Goal: Download file/media

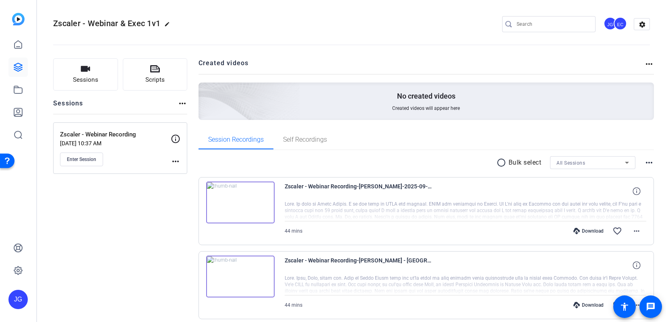
click at [242, 200] on img at bounding box center [240, 203] width 68 height 42
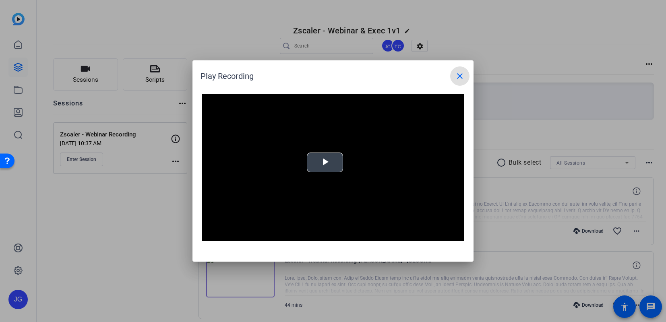
click at [327, 164] on video "Video Player" at bounding box center [333, 167] width 262 height 147
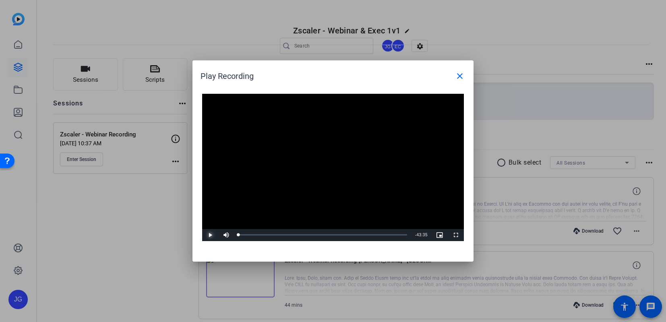
click at [208, 235] on span "Video Player" at bounding box center [210, 235] width 16 height 0
click at [262, 234] on div "Loaded : 1.07% 04:03 00:00" at bounding box center [322, 235] width 169 height 2
click at [208, 235] on span "Video Player" at bounding box center [210, 235] width 16 height 0
click at [455, 77] on mat-icon "close" at bounding box center [460, 76] width 10 height 10
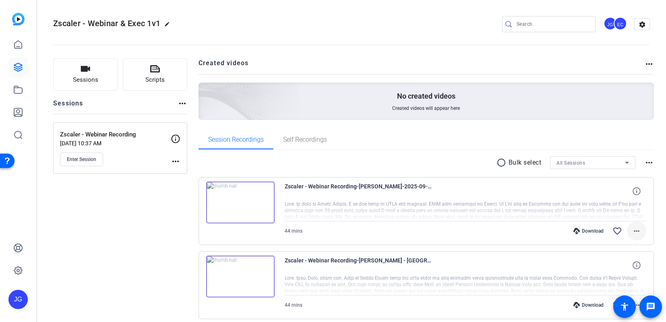
click at [634, 231] on mat-icon "more_horiz" at bounding box center [636, 231] width 10 height 10
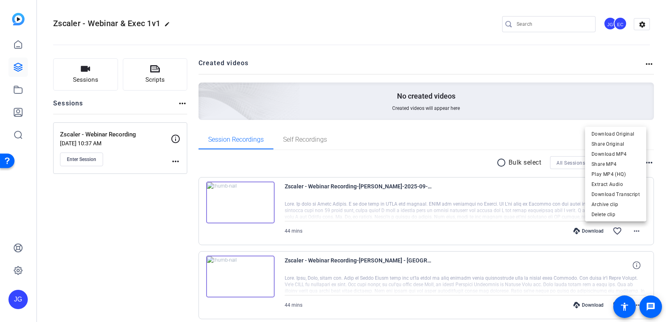
click at [336, 187] on div at bounding box center [333, 161] width 666 height 322
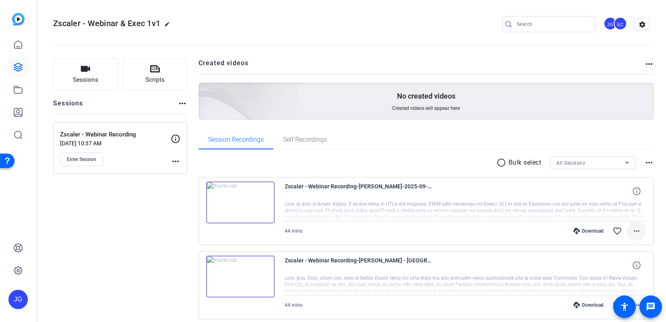
click at [634, 231] on mat-icon "more_horiz" at bounding box center [636, 231] width 10 height 10
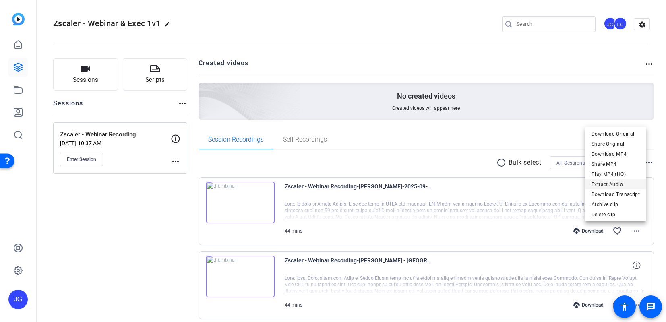
click at [622, 185] on span "Extract Audio" at bounding box center [615, 184] width 48 height 10
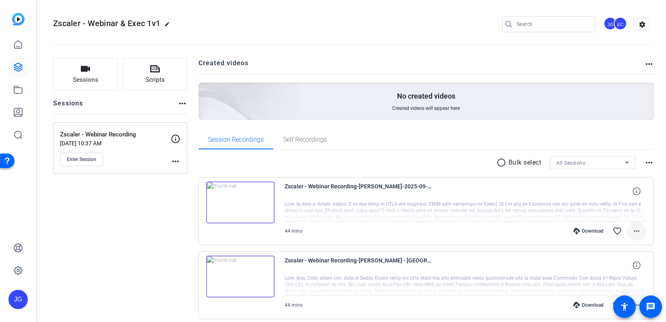
click at [635, 225] on span at bounding box center [636, 230] width 19 height 19
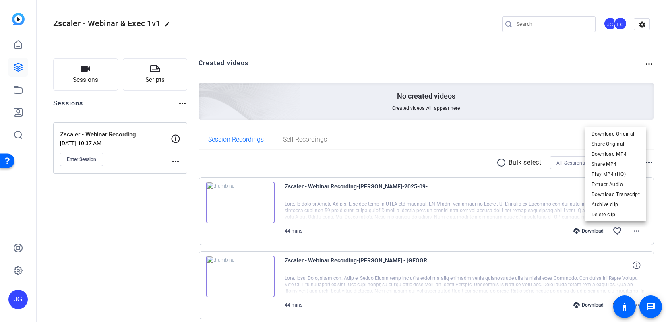
drag, startPoint x: 538, startPoint y: 233, endPoint x: 491, endPoint y: 224, distance: 48.0
click at [537, 233] on div at bounding box center [333, 161] width 666 height 322
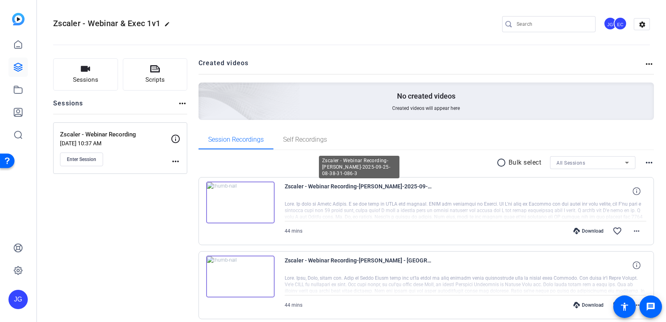
click at [318, 187] on span "Zscaler - Webinar Recording-[PERSON_NAME]-2025-09-25-08-38-31-086-3" at bounding box center [359, 191] width 149 height 19
click at [264, 198] on img at bounding box center [240, 203] width 68 height 42
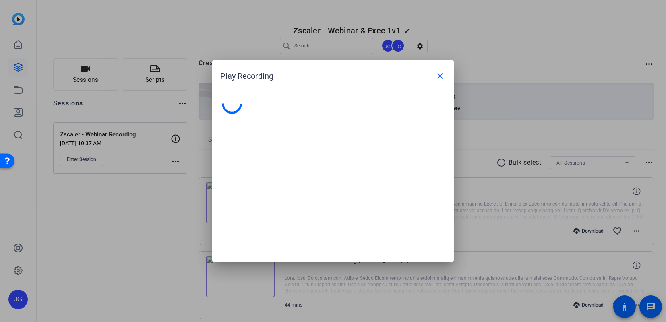
click at [264, 198] on div at bounding box center [332, 174] width 241 height 176
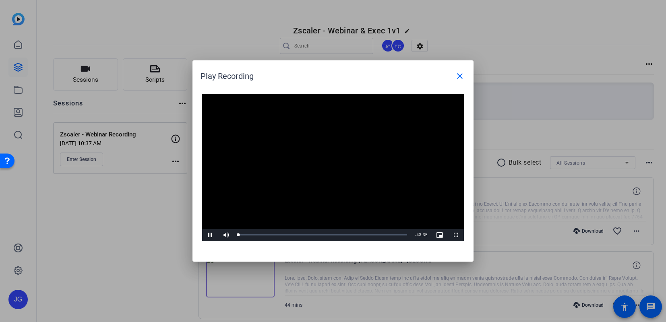
click at [330, 167] on video "Video Player" at bounding box center [333, 167] width 262 height 147
click at [301, 233] on div "Loaded : 1.07% 16:07 00:00" at bounding box center [322, 235] width 177 height 12
click at [211, 235] on span "Video Player" at bounding box center [210, 235] width 16 height 0
click at [329, 233] on div "Loaded : 37.09% 23:36 16:09" at bounding box center [322, 235] width 177 height 12
click at [457, 75] on mat-icon "close" at bounding box center [460, 76] width 10 height 10
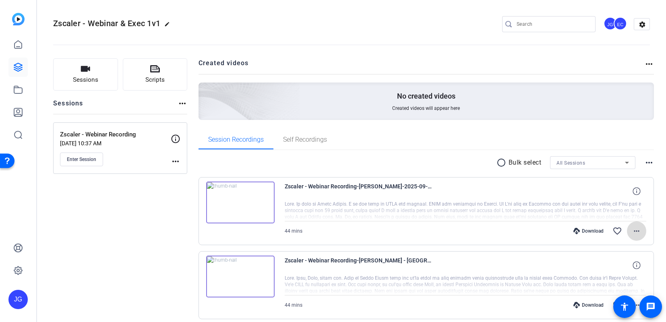
click at [637, 229] on mat-icon "more_horiz" at bounding box center [636, 231] width 10 height 10
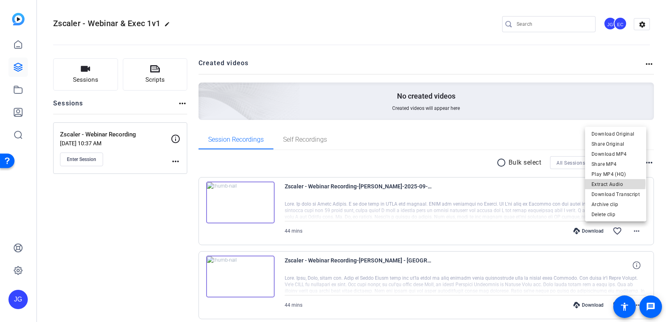
click at [616, 184] on span "Extract Audio" at bounding box center [615, 184] width 48 height 10
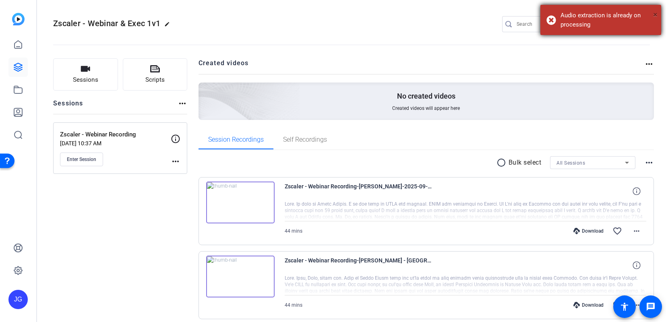
click at [655, 14] on span "×" at bounding box center [655, 15] width 4 height 10
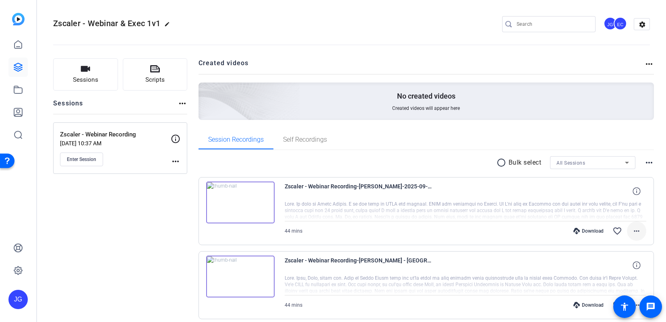
click at [636, 227] on mat-icon "more_horiz" at bounding box center [636, 231] width 10 height 10
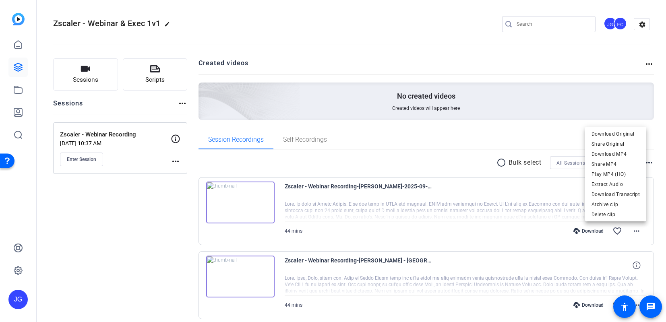
click at [477, 144] on div at bounding box center [333, 161] width 666 height 322
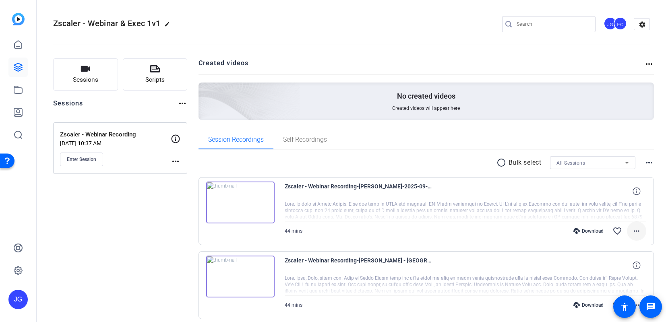
click at [635, 231] on mat-icon "more_horiz" at bounding box center [636, 231] width 10 height 10
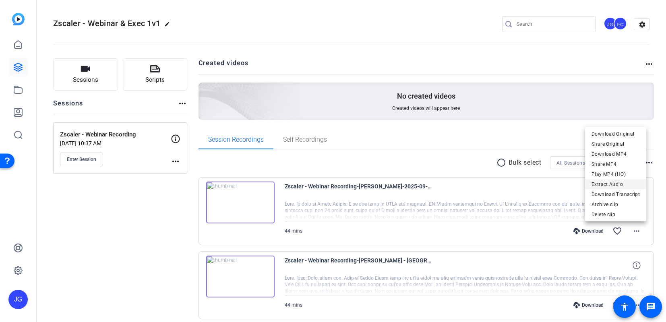
click at [621, 185] on span "Extract Audio" at bounding box center [615, 184] width 48 height 10
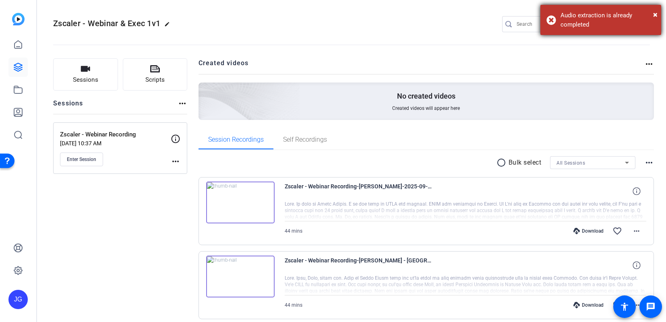
click at [581, 18] on div "Audio extraction is already completed" at bounding box center [607, 20] width 95 height 18
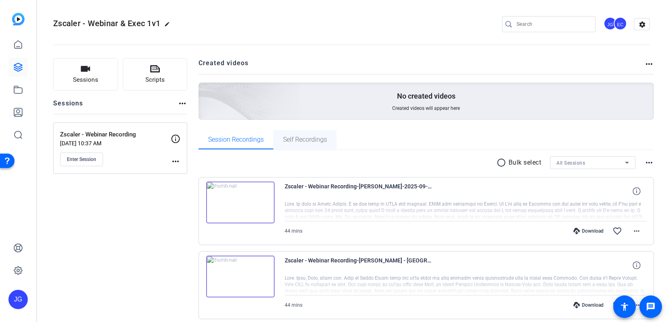
click at [318, 138] on span "Self Recordings" at bounding box center [305, 139] width 44 height 6
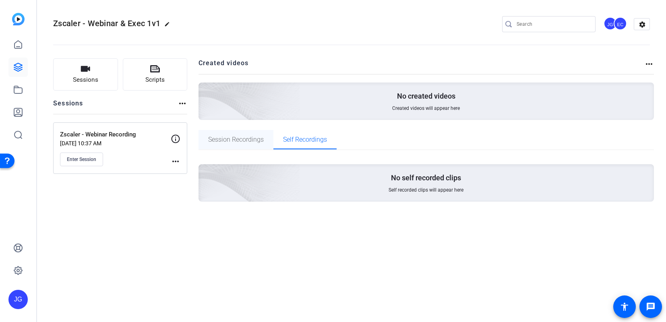
click at [250, 138] on span "Session Recordings" at bounding box center [236, 139] width 56 height 6
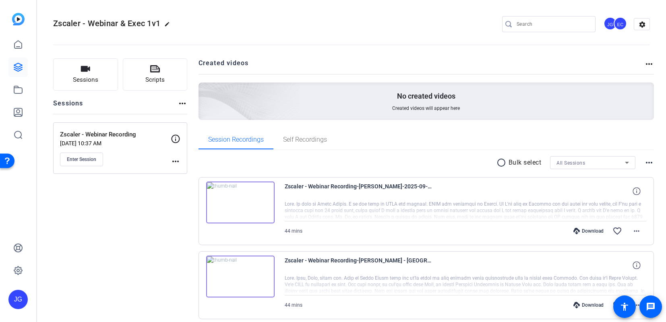
click at [589, 232] on div "Download" at bounding box center [588, 231] width 38 height 6
click at [646, 162] on mat-icon "more_horiz" at bounding box center [649, 163] width 10 height 10
click at [576, 143] on div at bounding box center [333, 161] width 666 height 322
click at [637, 234] on mat-icon "more_horiz" at bounding box center [636, 231] width 10 height 10
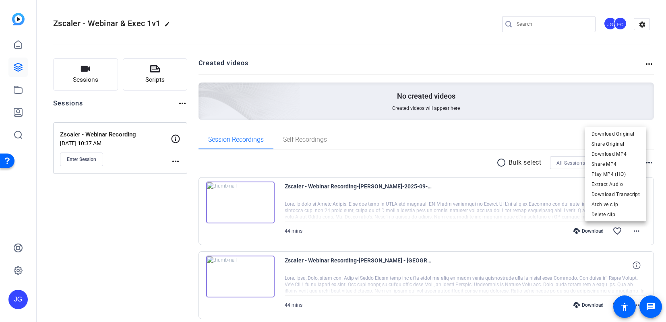
click at [302, 163] on div at bounding box center [333, 161] width 666 height 322
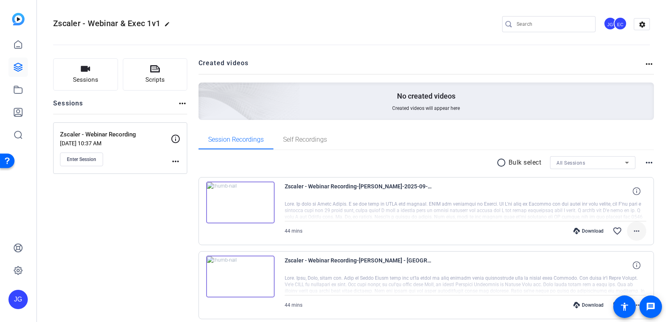
click at [635, 234] on mat-icon "more_horiz" at bounding box center [636, 231] width 10 height 10
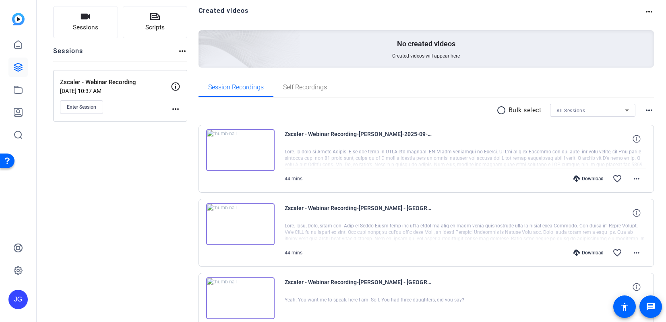
scroll to position [63, 0]
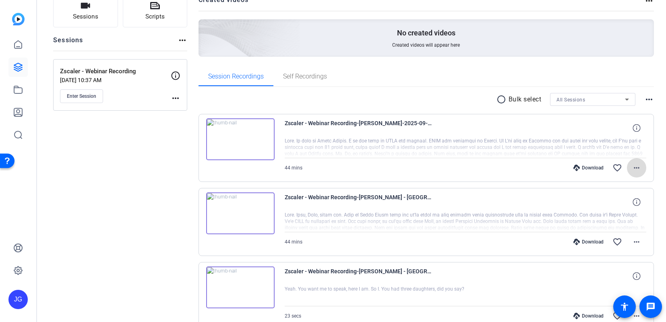
click at [635, 169] on mat-icon "more_horiz" at bounding box center [636, 168] width 10 height 10
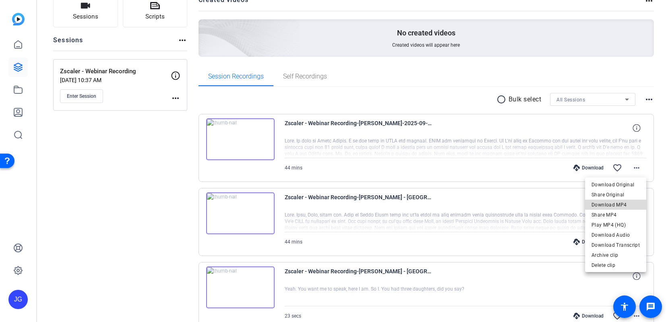
click at [619, 204] on span "Download MP4" at bounding box center [615, 205] width 48 height 10
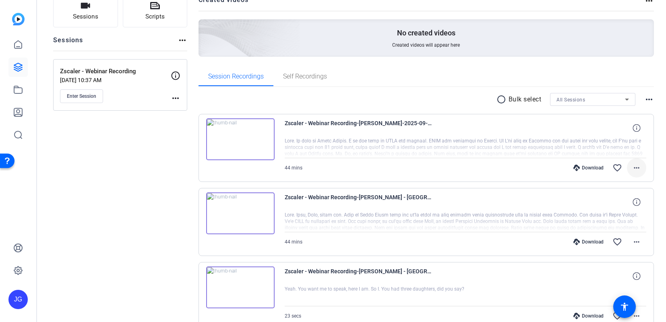
click at [634, 165] on mat-icon "more_horiz" at bounding box center [636, 168] width 10 height 10
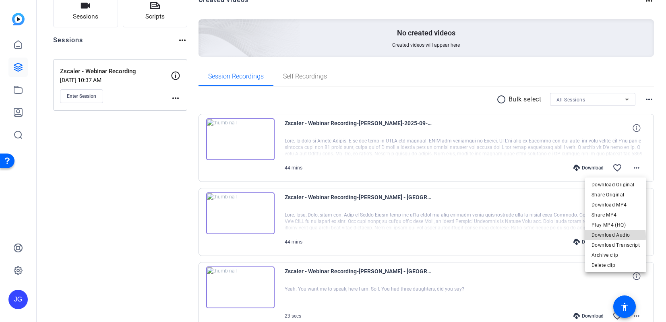
click at [612, 237] on span "Download Audio" at bounding box center [615, 235] width 48 height 10
